Goal: Use online tool/utility: Utilize a website feature to perform a specific function

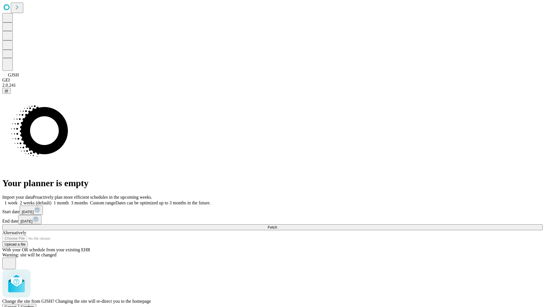
click at [34, 304] on span "Confirm" at bounding box center [27, 306] width 13 height 4
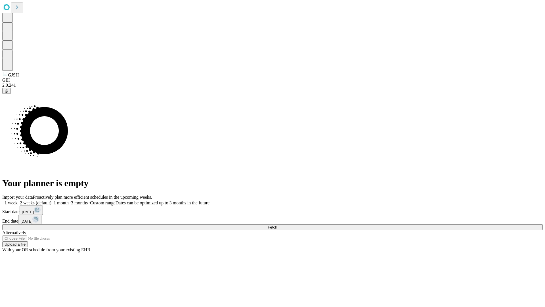
click at [51, 200] on label "2 weeks (default)" at bounding box center [35, 202] width 34 height 5
click at [277, 225] on span "Fetch" at bounding box center [272, 227] width 9 height 4
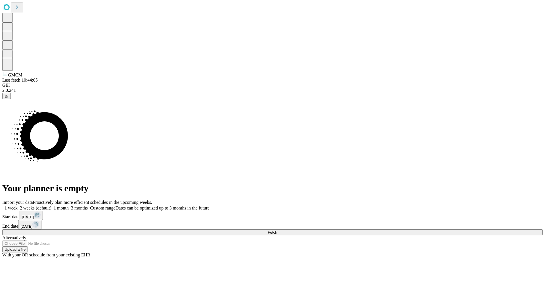
click at [277, 230] on span "Fetch" at bounding box center [272, 232] width 9 height 4
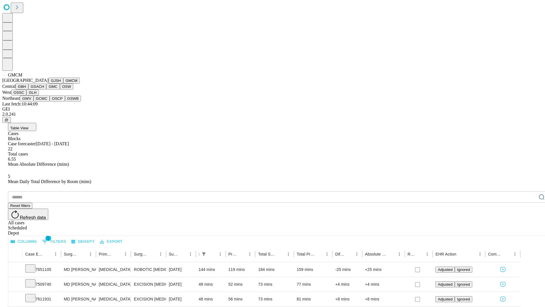
click at [28, 89] on button "GBH" at bounding box center [22, 86] width 13 height 6
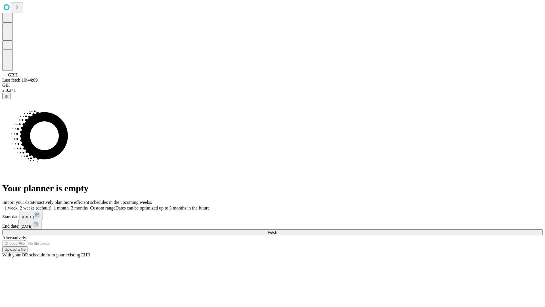
click at [51, 205] on label "2 weeks (default)" at bounding box center [35, 207] width 34 height 5
click at [277, 230] on span "Fetch" at bounding box center [272, 232] width 9 height 4
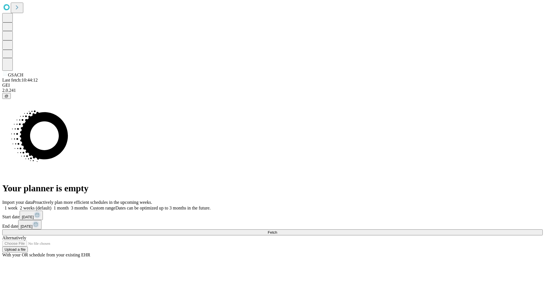
click at [51, 205] on label "2 weeks (default)" at bounding box center [35, 207] width 34 height 5
click at [277, 230] on span "Fetch" at bounding box center [272, 232] width 9 height 4
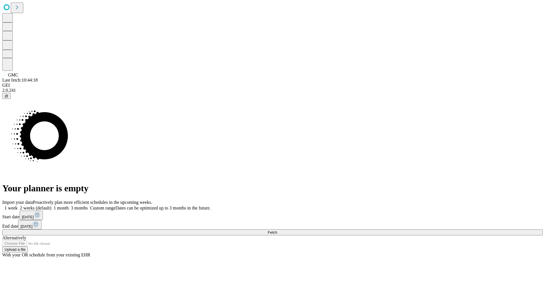
click at [51, 205] on label "2 weeks (default)" at bounding box center [35, 207] width 34 height 5
click at [277, 230] on span "Fetch" at bounding box center [272, 232] width 9 height 4
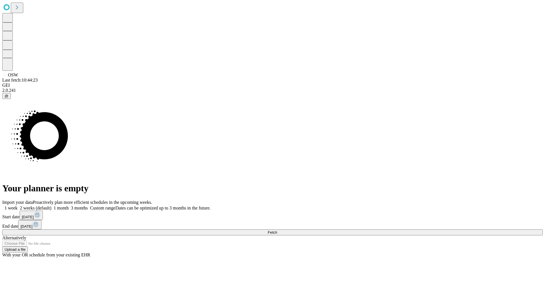
click at [51, 205] on label "2 weeks (default)" at bounding box center [35, 207] width 34 height 5
click at [277, 230] on span "Fetch" at bounding box center [272, 232] width 9 height 4
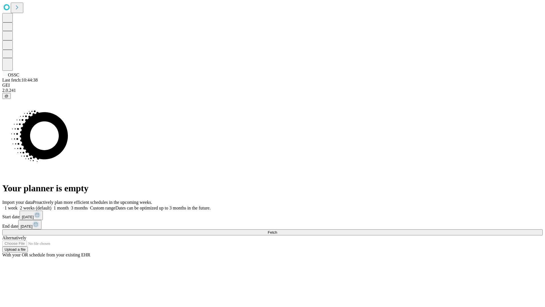
click at [51, 205] on label "2 weeks (default)" at bounding box center [35, 207] width 34 height 5
click at [277, 230] on span "Fetch" at bounding box center [272, 232] width 9 height 4
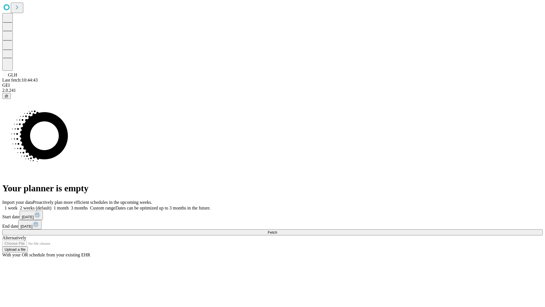
click at [51, 205] on label "2 weeks (default)" at bounding box center [35, 207] width 34 height 5
click at [277, 230] on span "Fetch" at bounding box center [272, 232] width 9 height 4
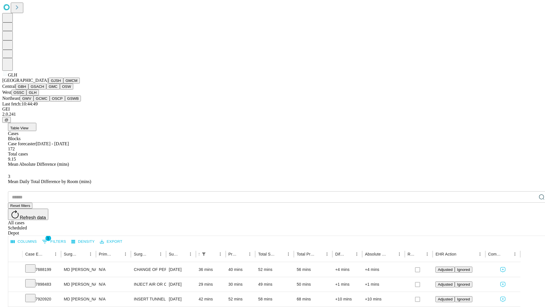
click at [33, 101] on button "GWV" at bounding box center [27, 98] width 14 height 6
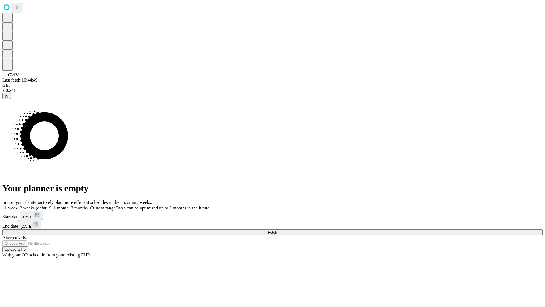
click at [51, 205] on label "2 weeks (default)" at bounding box center [35, 207] width 34 height 5
click at [277, 230] on span "Fetch" at bounding box center [272, 232] width 9 height 4
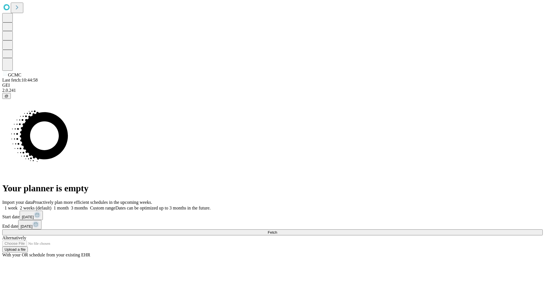
click at [51, 205] on label "2 weeks (default)" at bounding box center [35, 207] width 34 height 5
click at [277, 230] on span "Fetch" at bounding box center [272, 232] width 9 height 4
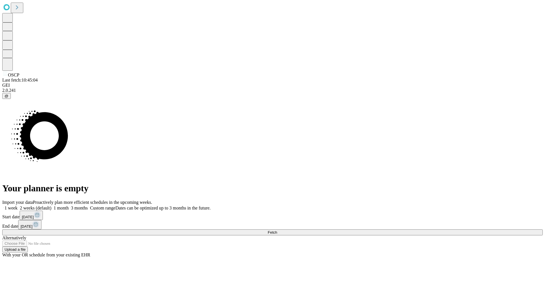
click at [277, 230] on span "Fetch" at bounding box center [272, 232] width 9 height 4
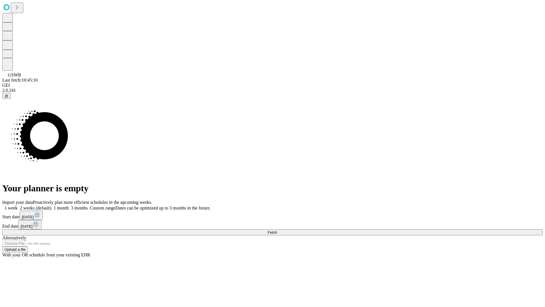
click at [277, 230] on span "Fetch" at bounding box center [272, 232] width 9 height 4
